Goal: Information Seeking & Learning: Learn about a topic

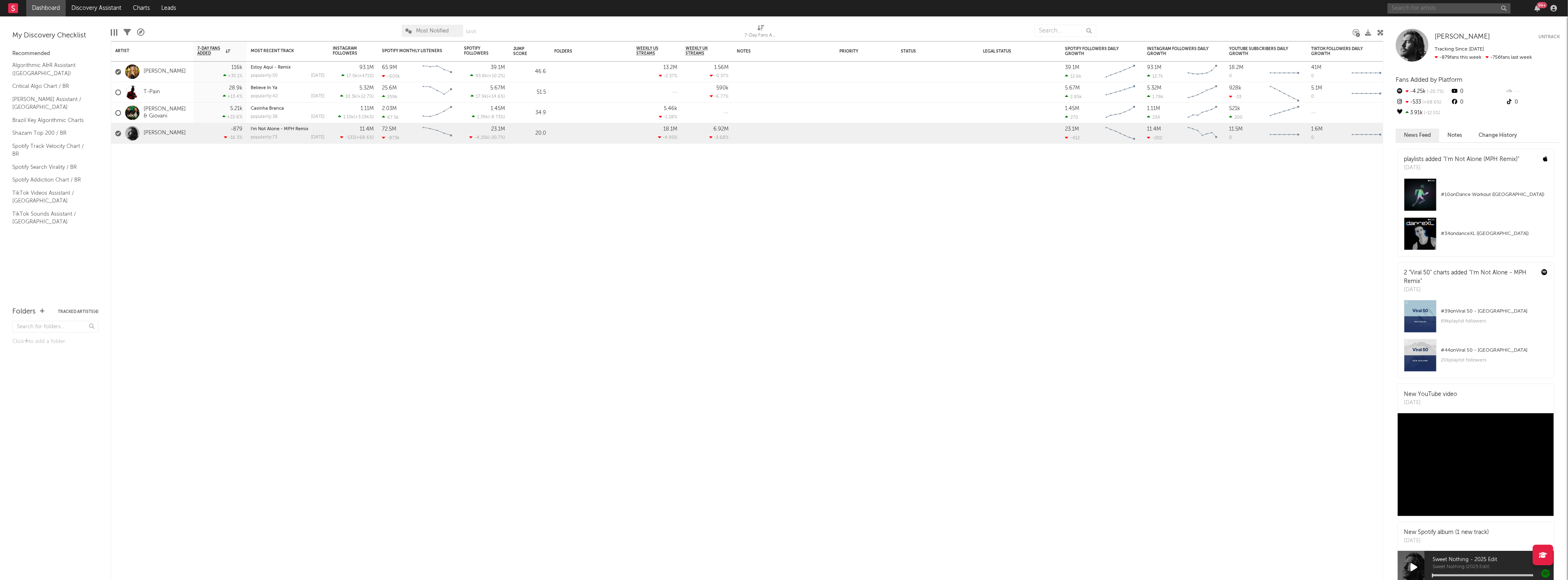
click at [1413, 8] on input "text" at bounding box center [1449, 8] width 123 height 10
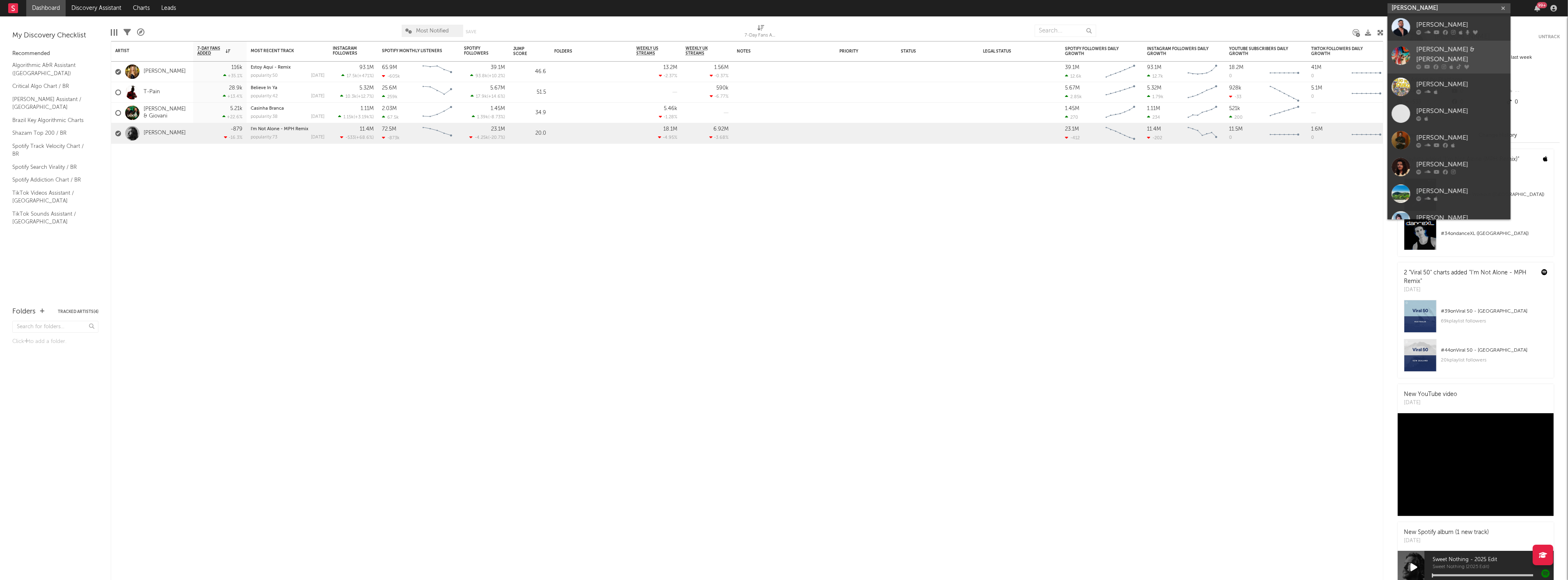
type input "[PERSON_NAME]"
click at [1447, 52] on div "[PERSON_NAME] & [PERSON_NAME]" at bounding box center [1461, 55] width 91 height 20
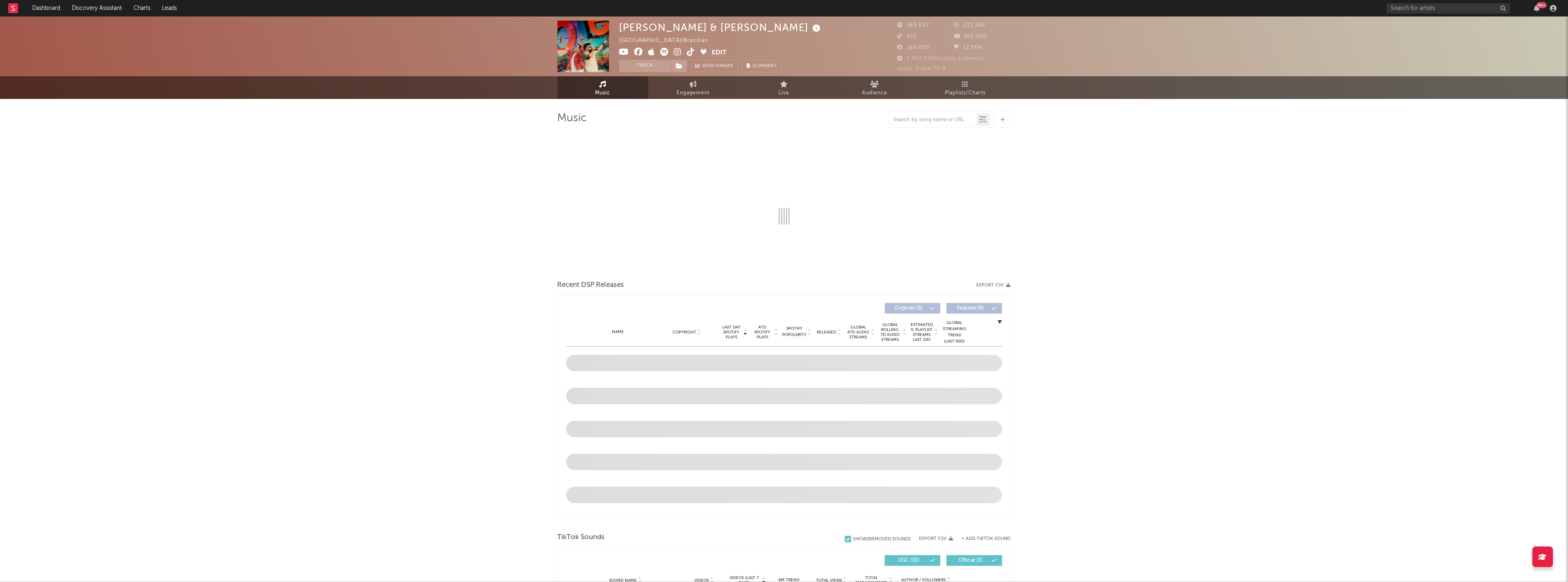
select select "6m"
